Goal: Task Accomplishment & Management: Use online tool/utility

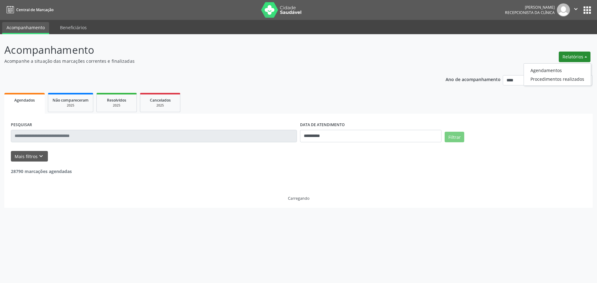
click at [558, 65] on ul "Agendamentos Procedimentos realizados" at bounding box center [557, 74] width 67 height 22
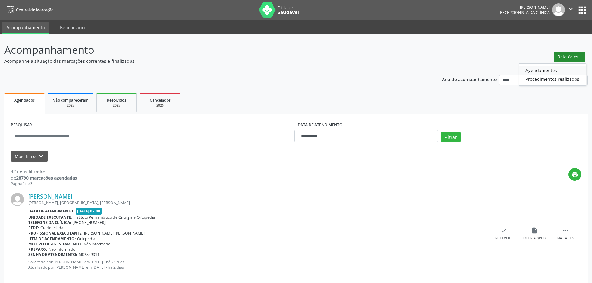
click at [553, 68] on link "Agendamentos" at bounding box center [552, 70] width 67 height 9
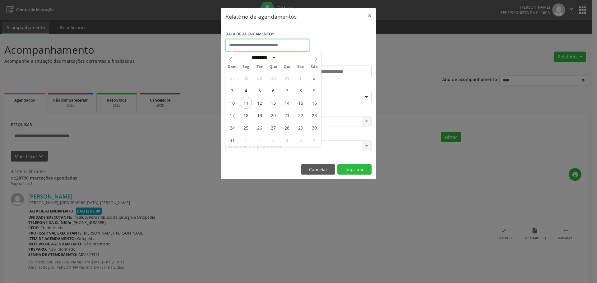
click at [277, 40] on input "text" at bounding box center [267, 45] width 84 height 12
click at [247, 104] on span "11" at bounding box center [246, 103] width 12 height 12
type input "**********"
click at [247, 104] on span "11" at bounding box center [246, 103] width 12 height 12
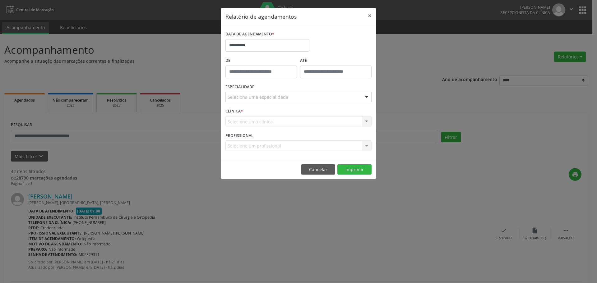
click at [283, 94] on div "Seleciona uma especialidade" at bounding box center [298, 97] width 146 height 11
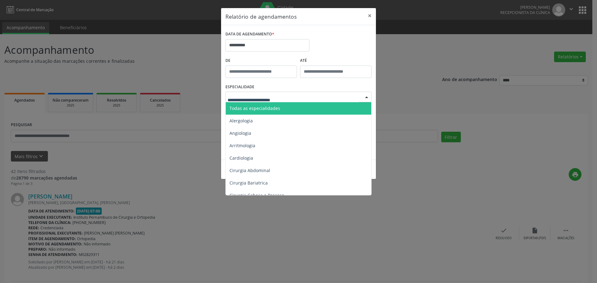
click at [281, 102] on input "text" at bounding box center [293, 100] width 131 height 12
click at [281, 107] on span "Todas as especialidades" at bounding box center [299, 108] width 146 height 12
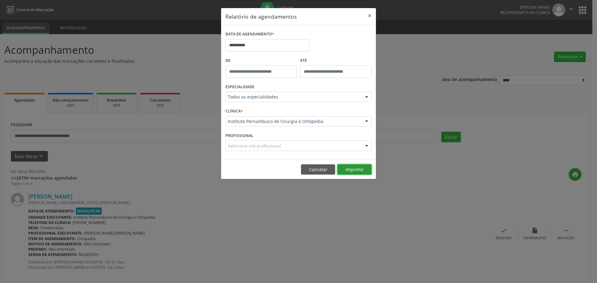
click at [346, 168] on button "Imprimir" at bounding box center [354, 169] width 34 height 11
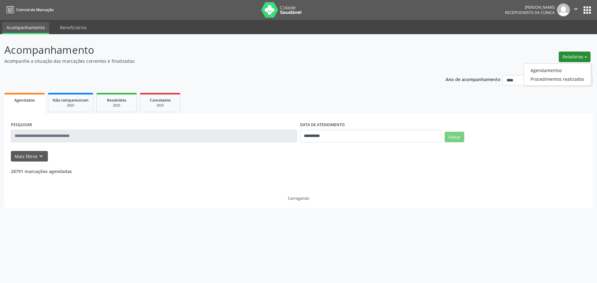
click at [554, 71] on link "Agendamentos" at bounding box center [557, 70] width 67 height 9
select select "*"
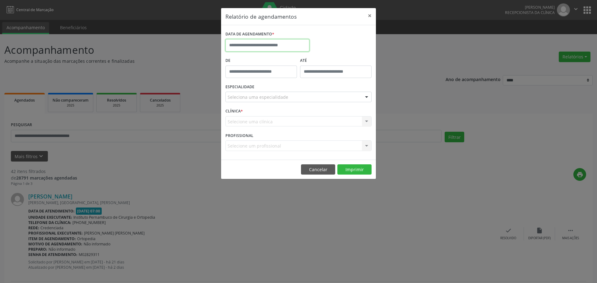
click at [265, 41] on input "text" at bounding box center [267, 45] width 84 height 12
click at [249, 104] on span "11" at bounding box center [246, 103] width 12 height 12
type input "**********"
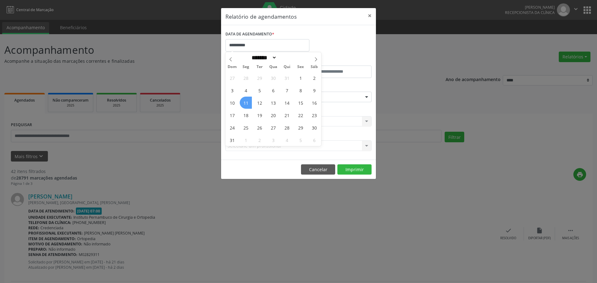
click at [249, 104] on span "11" at bounding box center [246, 103] width 12 height 12
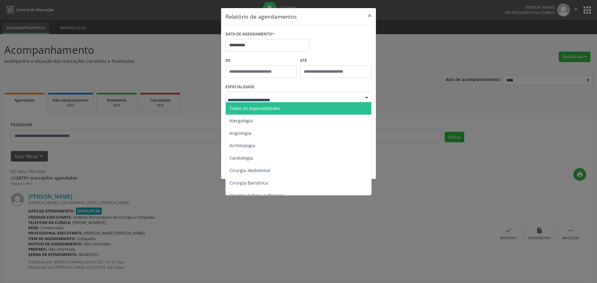
click at [276, 105] on span "Todas as especialidades" at bounding box center [254, 108] width 51 height 6
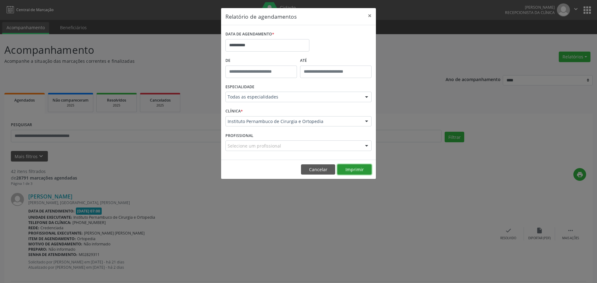
click at [360, 174] on button "Imprimir" at bounding box center [354, 169] width 34 height 11
